Goal: Task Accomplishment & Management: Use online tool/utility

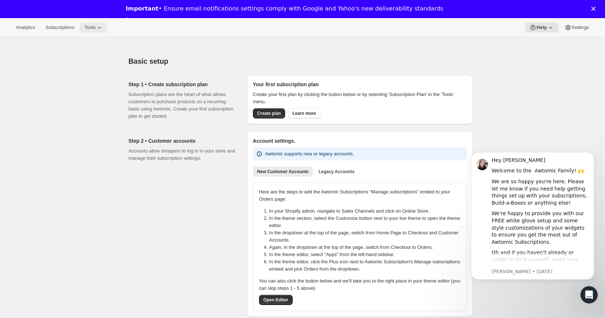
click at [94, 27] on span "Tools" at bounding box center [89, 28] width 11 height 6
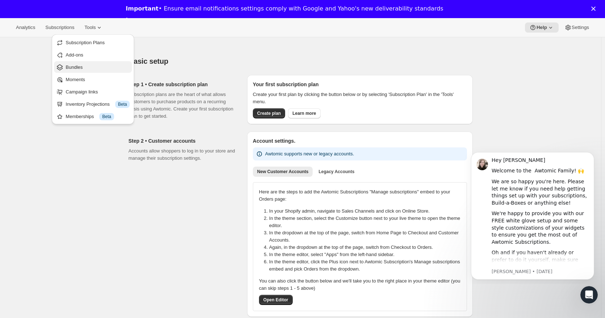
click at [80, 64] on span "Bundles" at bounding box center [74, 66] width 17 height 5
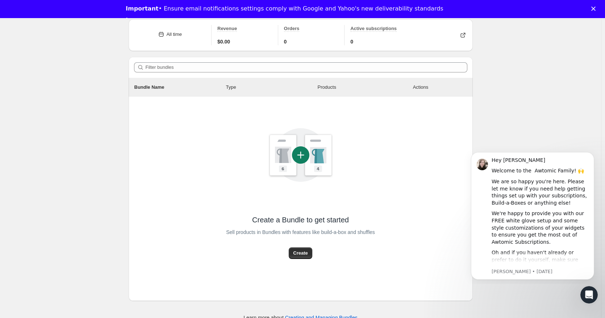
scroll to position [56, 0]
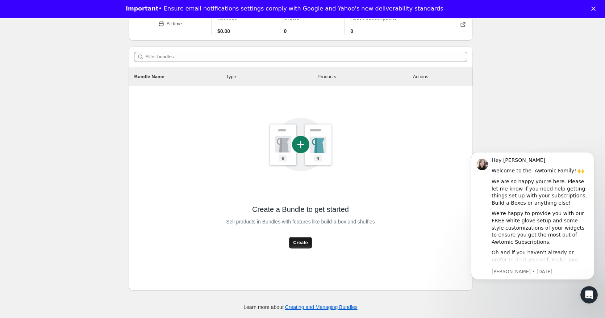
click at [307, 242] on span "Create" at bounding box center [300, 242] width 14 height 7
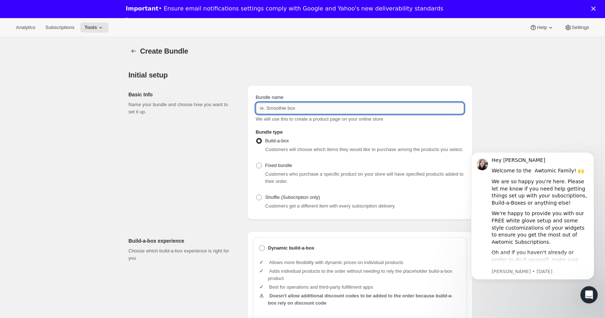
click at [281, 108] on input "Bundle name" at bounding box center [360, 108] width 208 height 12
type input "FD Training Treat 2-Pack Bundle"
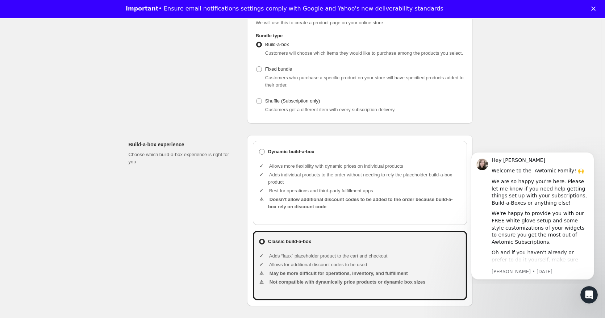
scroll to position [109, 0]
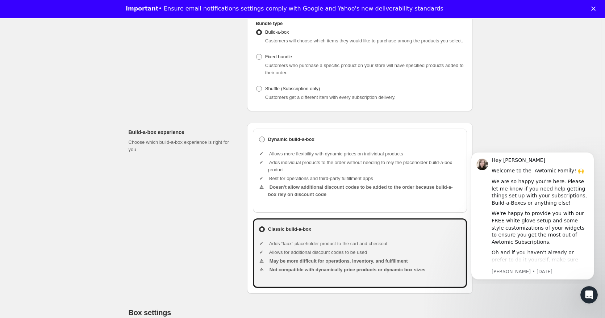
click at [263, 141] on span at bounding box center [262, 139] width 6 height 6
click at [259, 137] on input "Dynamic build-a-box" at bounding box center [259, 136] width 0 height 0
radio input "true"
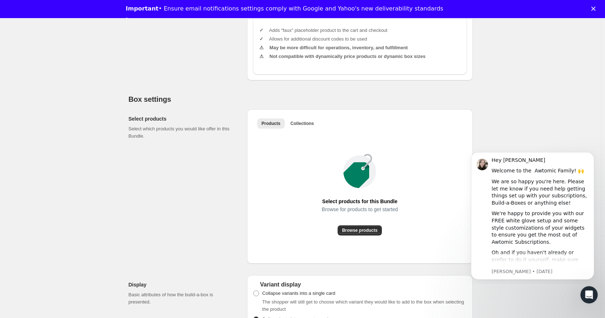
scroll to position [326, 0]
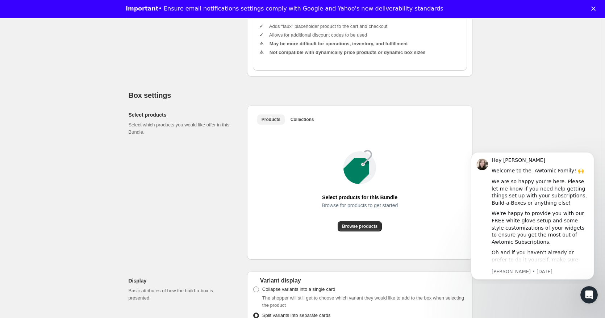
click at [274, 118] on span "Products" at bounding box center [270, 120] width 19 height 6
click at [357, 222] on button "Browse products" at bounding box center [359, 226] width 44 height 10
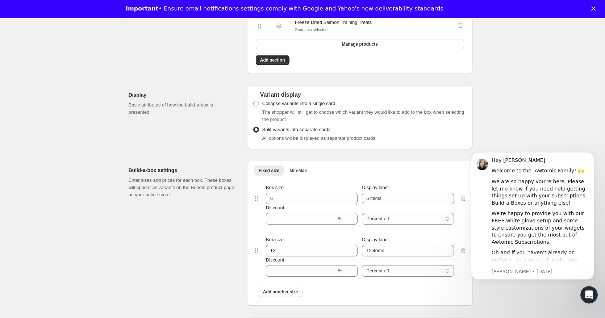
scroll to position [579, 0]
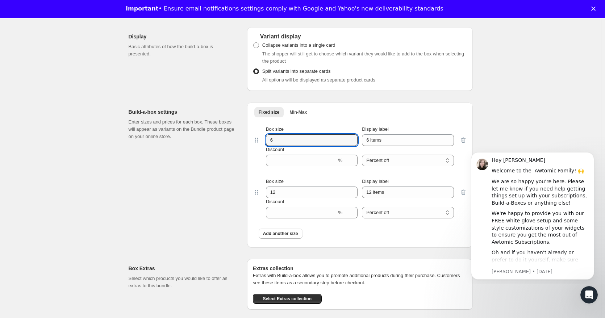
drag, startPoint x: 293, startPoint y: 145, endPoint x: 245, endPoint y: 144, distance: 48.2
click at [245, 144] on div "Build-a-box settings Enter sizes and prices for each box. These boxes will appe…" at bounding box center [301, 172] width 344 height 151
type input "2"
drag, startPoint x: 282, startPoint y: 192, endPoint x: 244, endPoint y: 189, distance: 37.3
click at [244, 189] on div "Build-a-box settings Enter sizes and prices for each box. These boxes will appe…" at bounding box center [301, 172] width 344 height 151
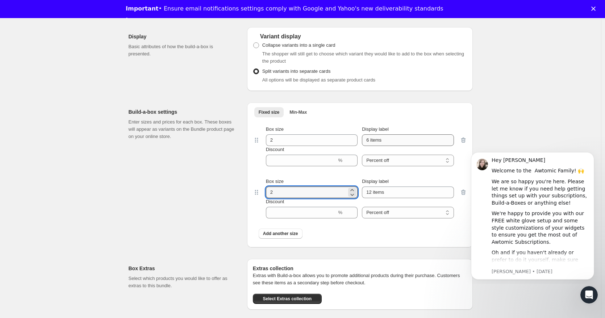
type input "2"
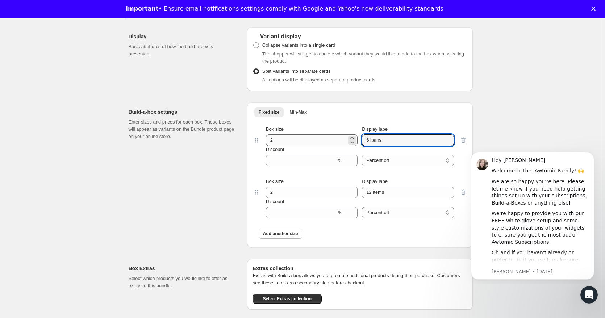
drag, startPoint x: 392, startPoint y: 140, endPoint x: 341, endPoint y: 140, distance: 50.7
click at [341, 140] on div "Box size 2 Display label 6 items" at bounding box center [360, 136] width 188 height 20
type input "Small"
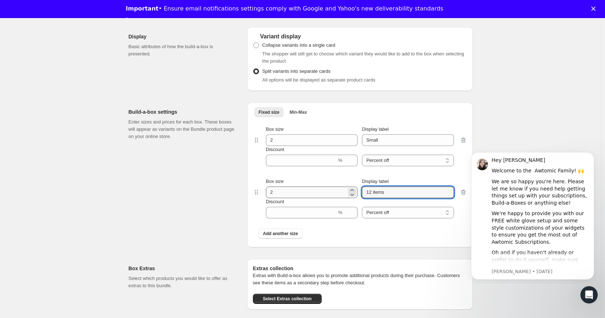
drag, startPoint x: 377, startPoint y: 195, endPoint x: 325, endPoint y: 189, distance: 52.2
click at [328, 189] on div "Box size 2 Display label 12 items" at bounding box center [360, 188] width 188 height 20
type input "Regular"
click at [199, 188] on div "Build-a-box settings Enter sizes and prices for each box. These boxes will appe…" at bounding box center [185, 174] width 113 height 145
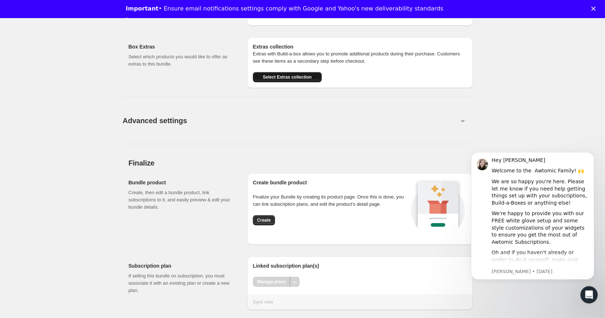
scroll to position [816, 0]
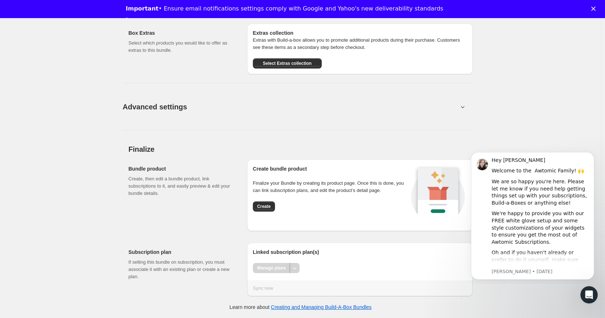
click at [256, 107] on button "Advanced settings" at bounding box center [290, 107] width 344 height 28
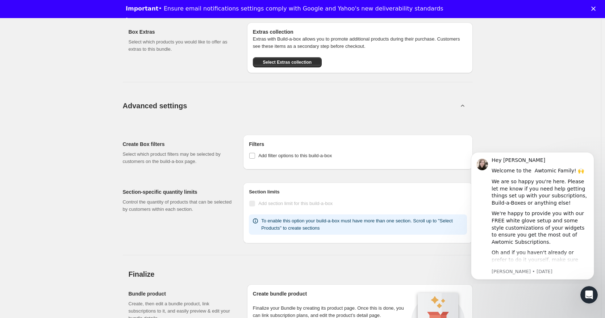
click at [256, 107] on button "Advanced settings" at bounding box center [290, 106] width 344 height 28
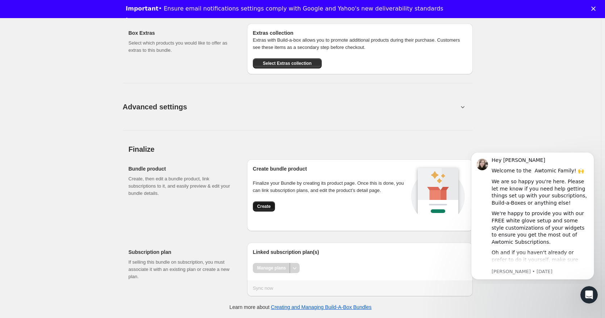
click at [265, 207] on span "Create" at bounding box center [263, 206] width 13 height 6
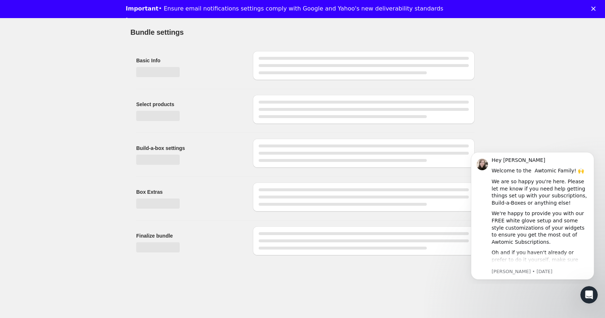
scroll to position [0, 0]
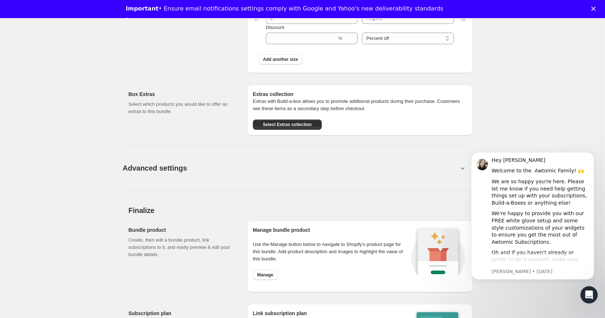
scroll to position [610, 0]
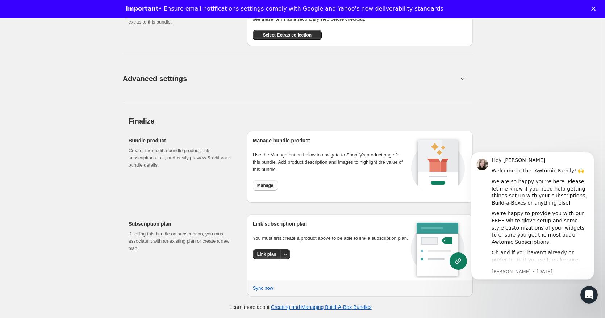
click at [269, 185] on span "Manage" at bounding box center [265, 185] width 16 height 6
